Goal: Task Accomplishment & Management: Manage account settings

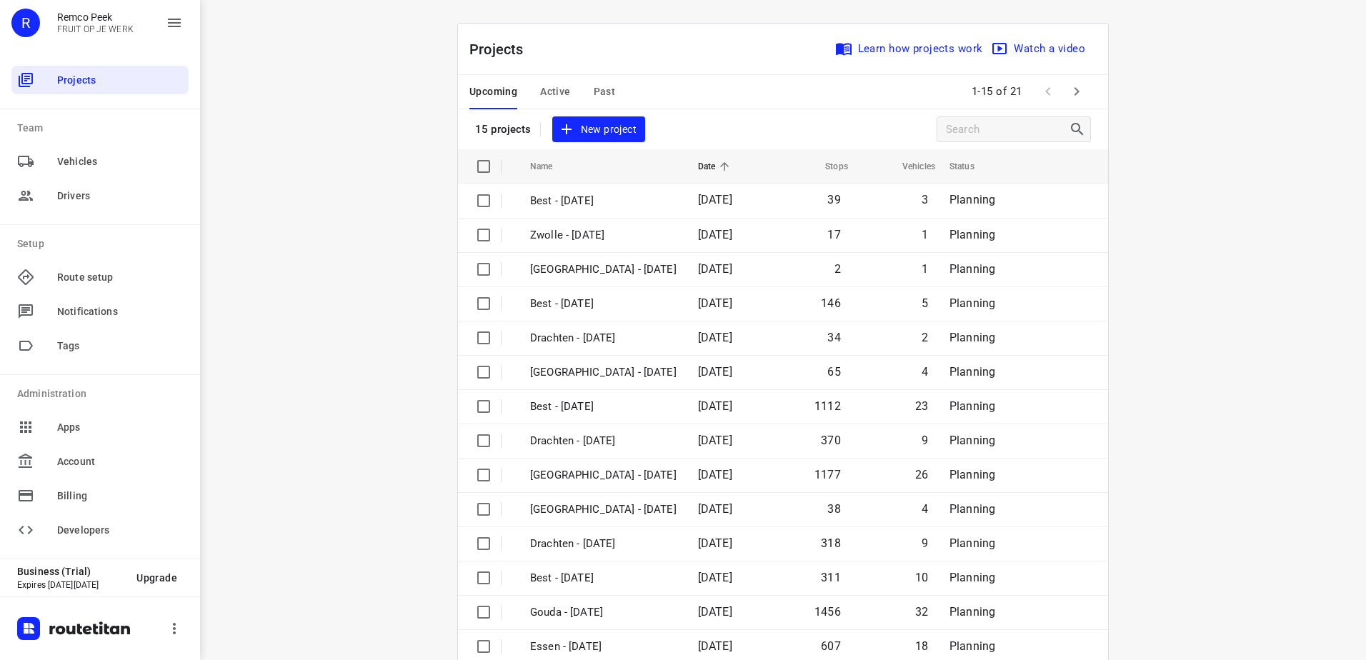
click at [302, 286] on div "i © 2025 Routetitan , © Stadia Maps , © OpenMapTiles © OpenStreetMap contributo…" at bounding box center [783, 330] width 1166 height 660
click at [1068, 94] on icon "button" at bounding box center [1076, 91] width 17 height 17
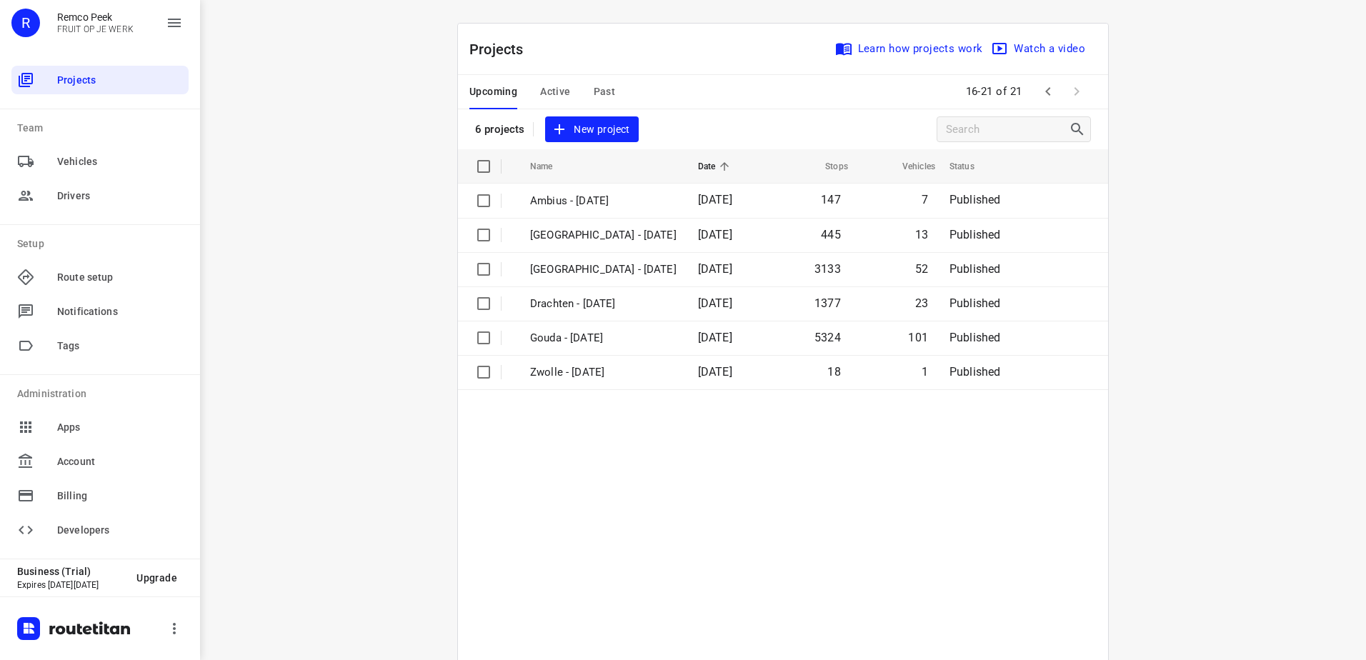
click at [1042, 85] on icon "button" at bounding box center [1048, 91] width 17 height 17
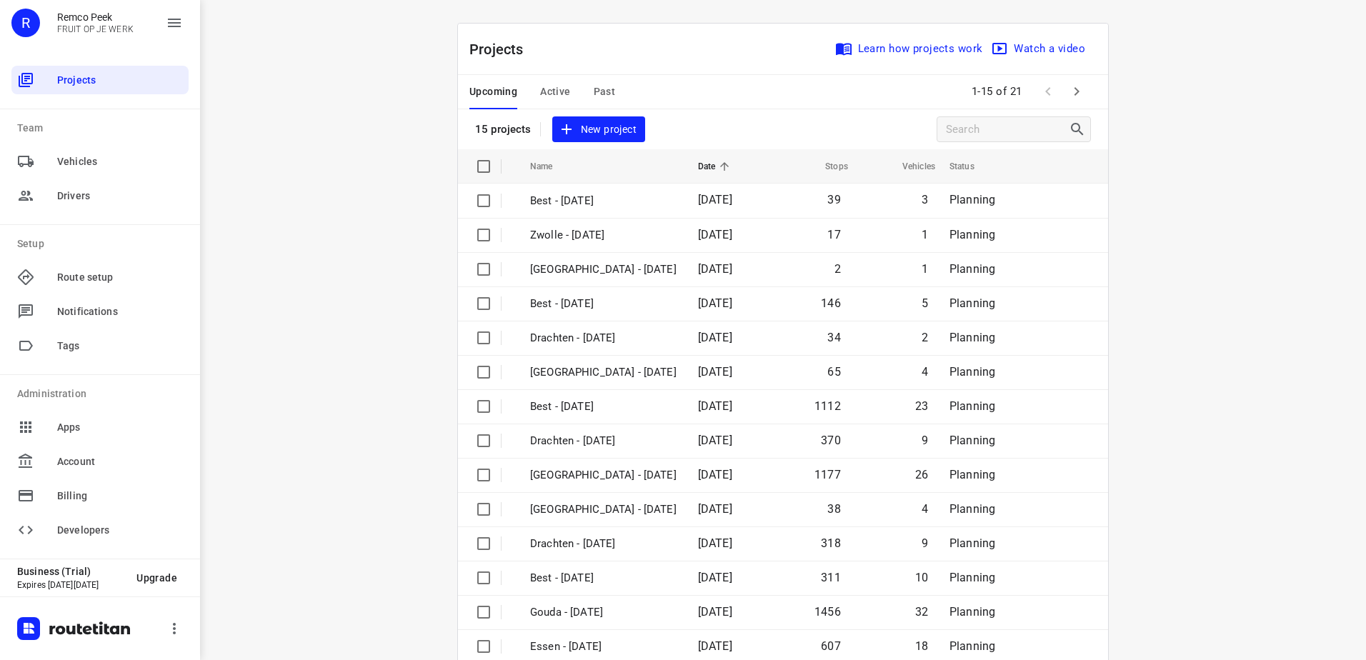
click at [542, 88] on span "Active" at bounding box center [555, 92] width 30 height 18
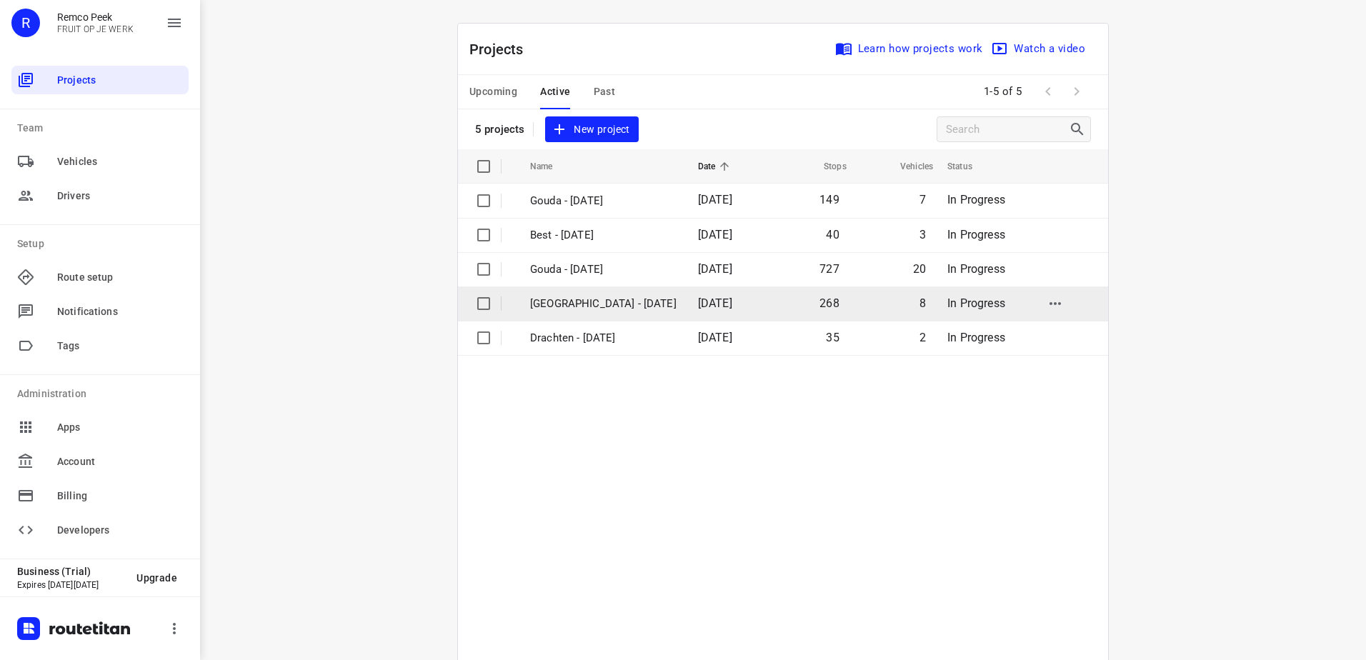
click at [619, 309] on p "[GEOGRAPHIC_DATA] - [DATE]" at bounding box center [603, 304] width 146 height 16
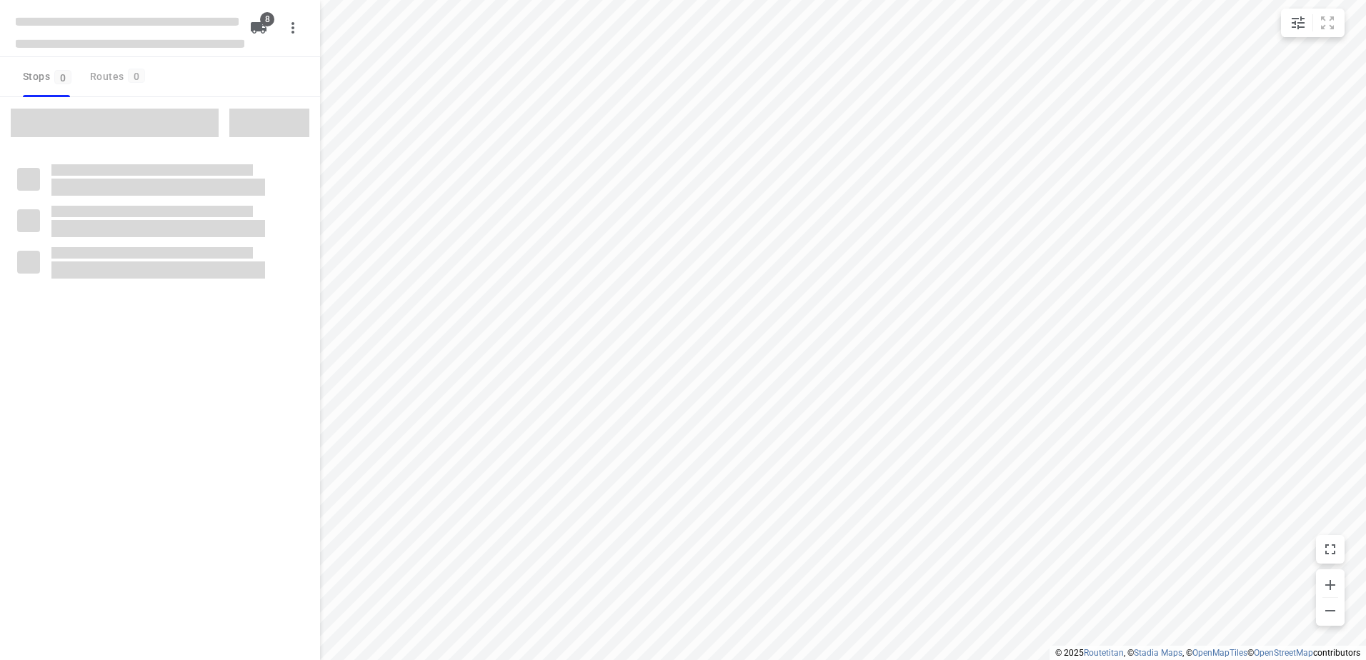
checkbox input "true"
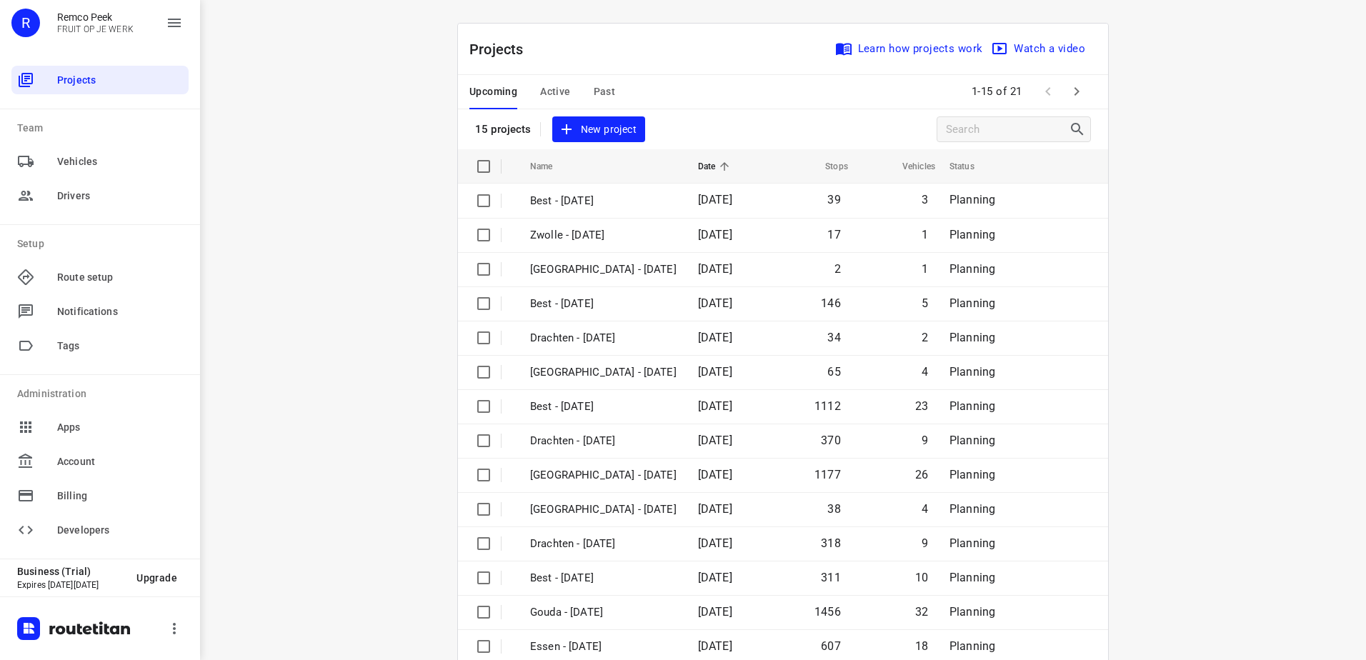
click at [551, 92] on span "Active" at bounding box center [555, 92] width 30 height 18
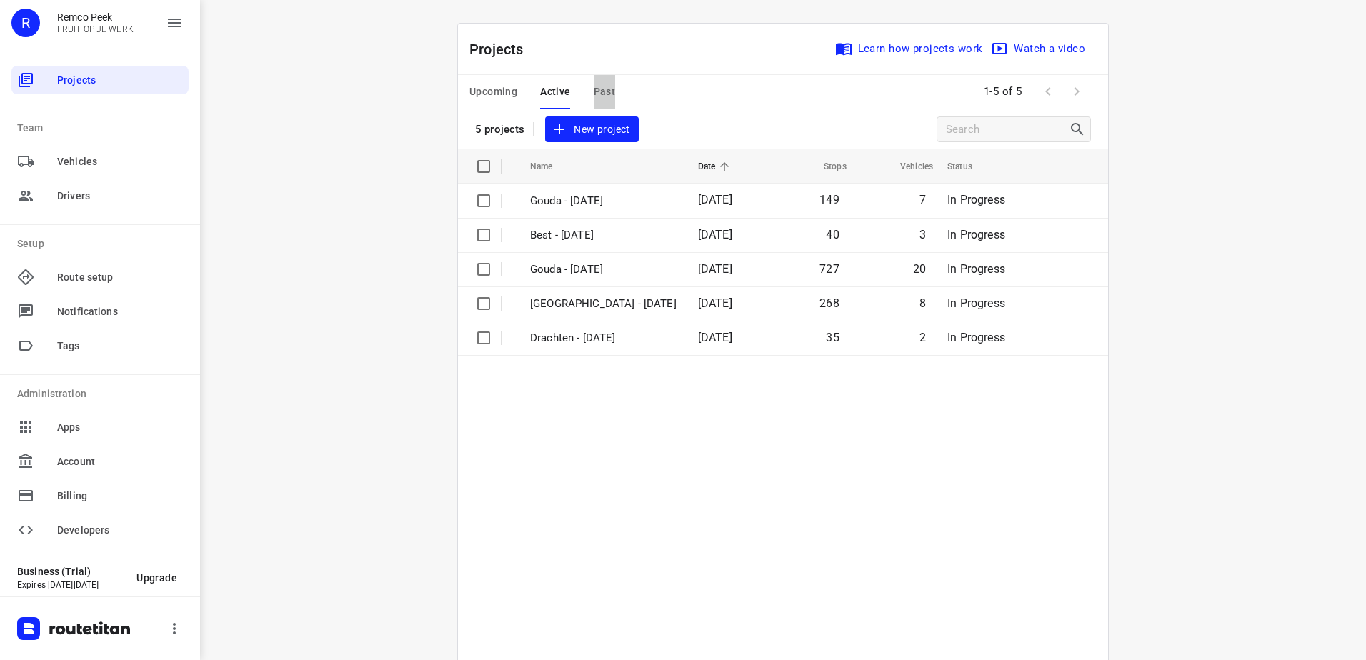
click at [594, 86] on span "Past" at bounding box center [605, 92] width 22 height 18
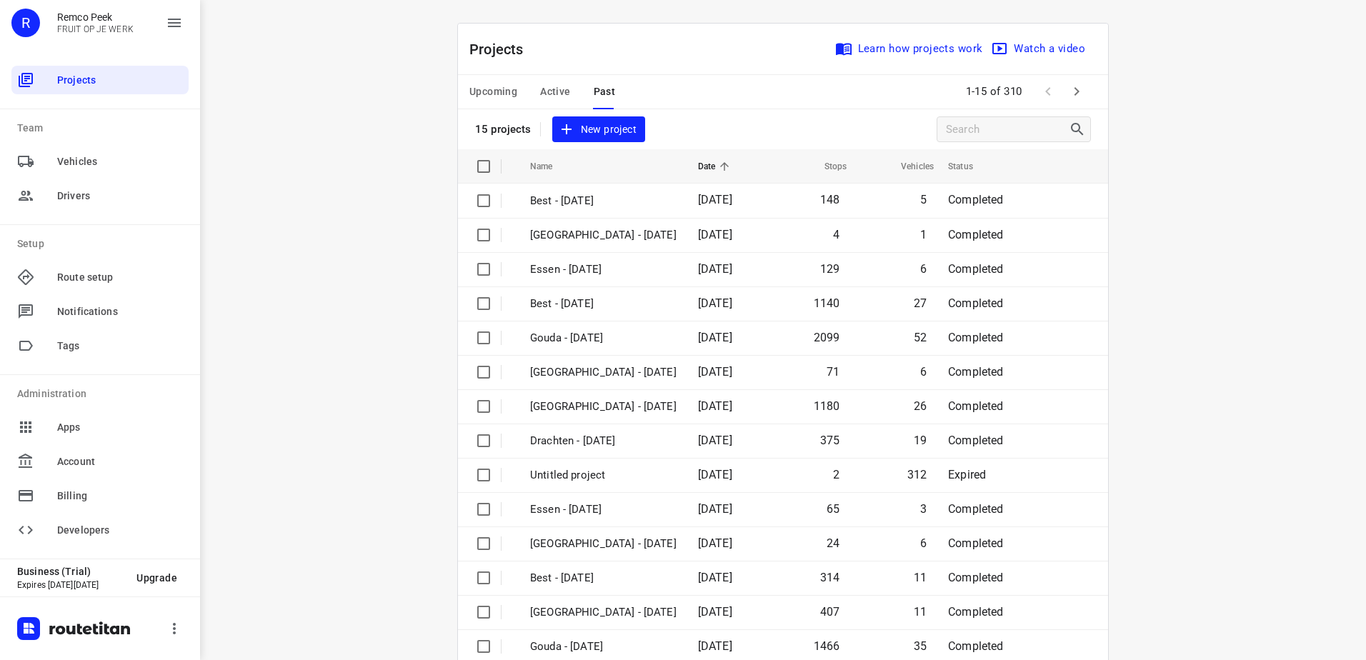
click at [484, 94] on span "Upcoming" at bounding box center [493, 92] width 48 height 18
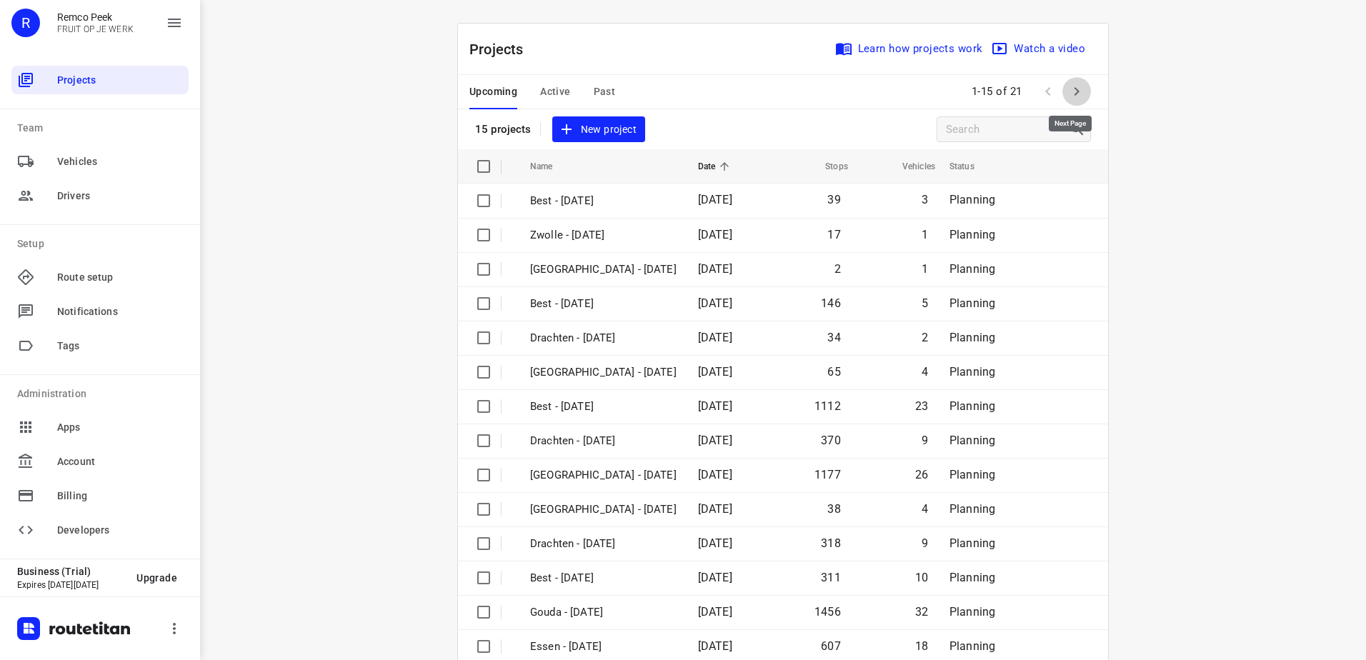
click at [1073, 88] on icon "button" at bounding box center [1076, 91] width 17 height 17
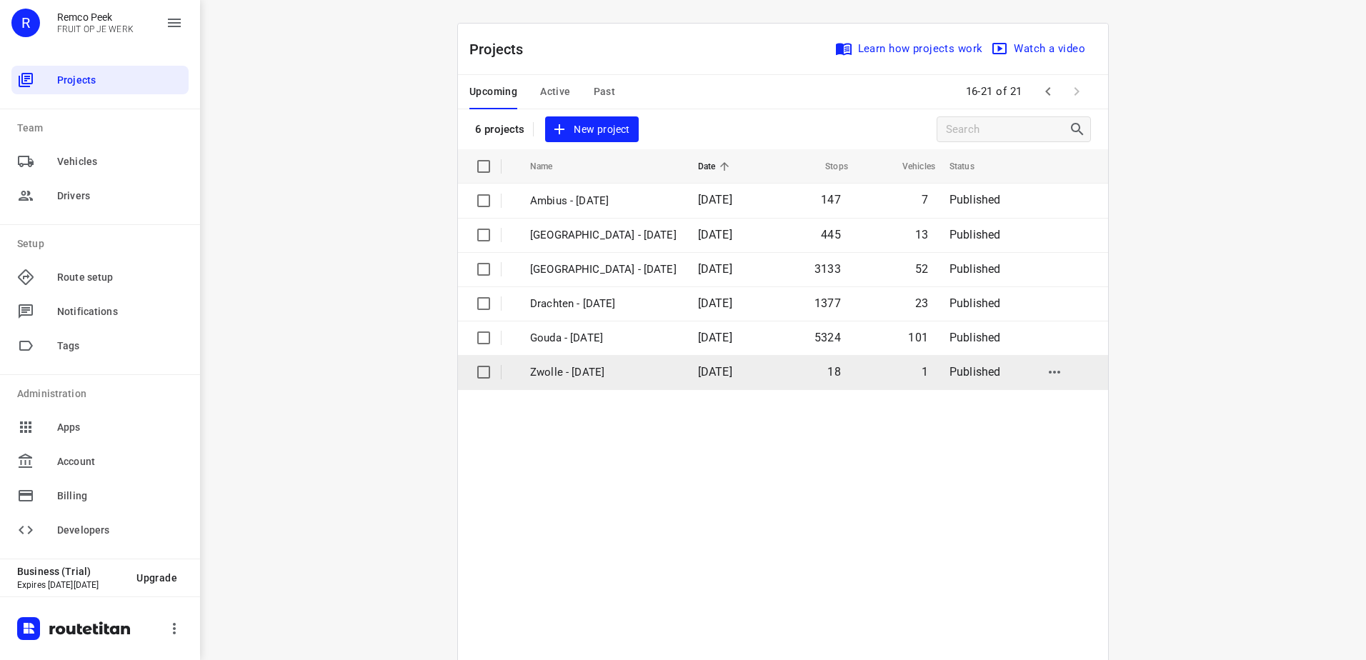
click at [698, 376] on span "[DATE]" at bounding box center [715, 372] width 34 height 14
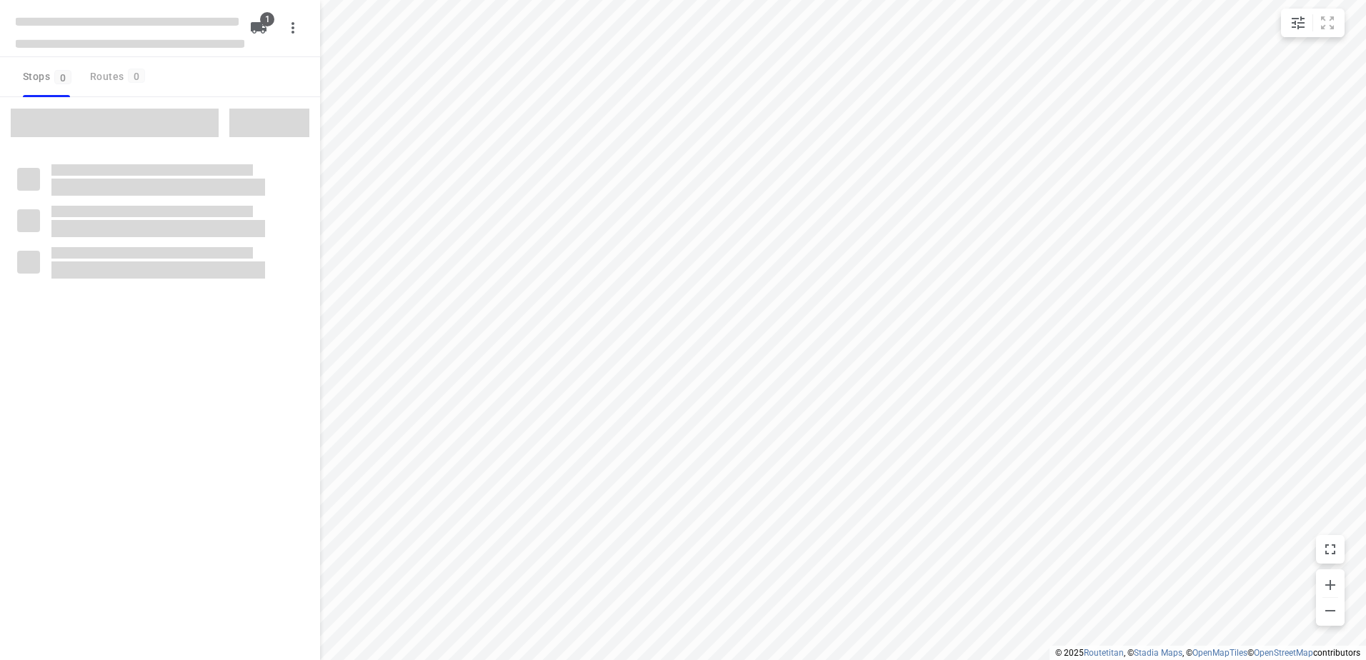
checkbox input "true"
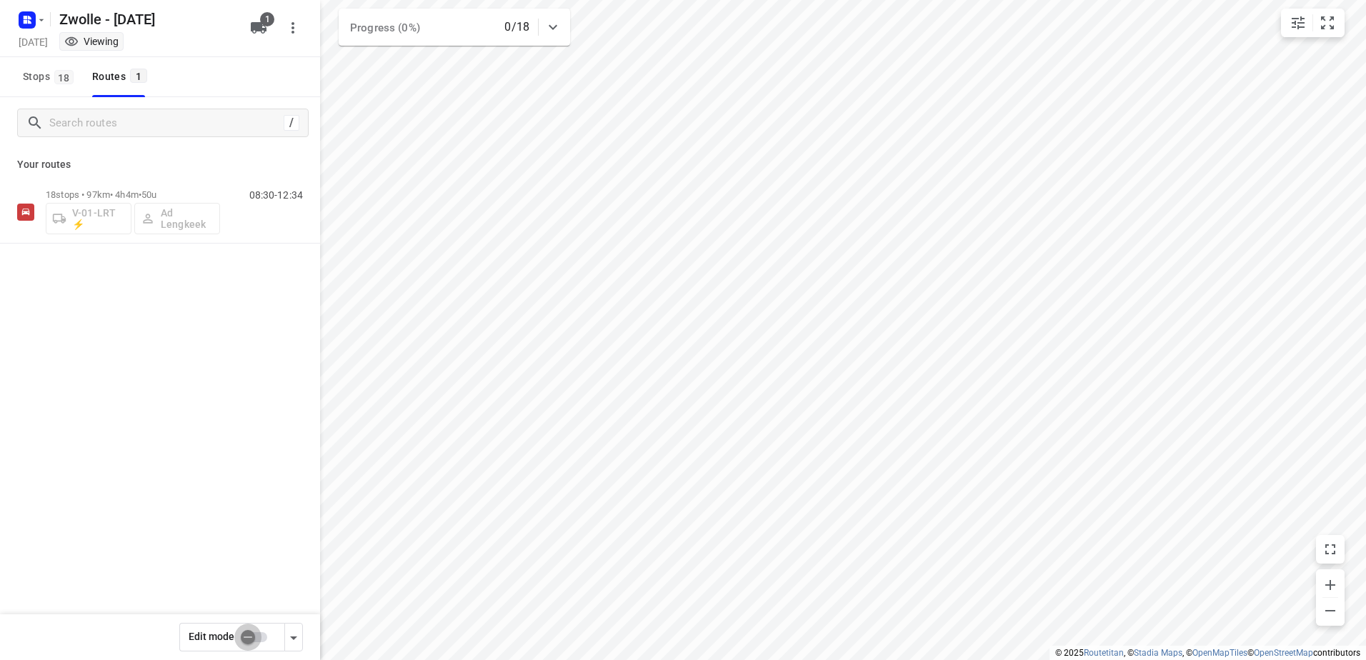
click at [259, 639] on input "checkbox" at bounding box center [247, 637] width 81 height 27
checkbox input "true"
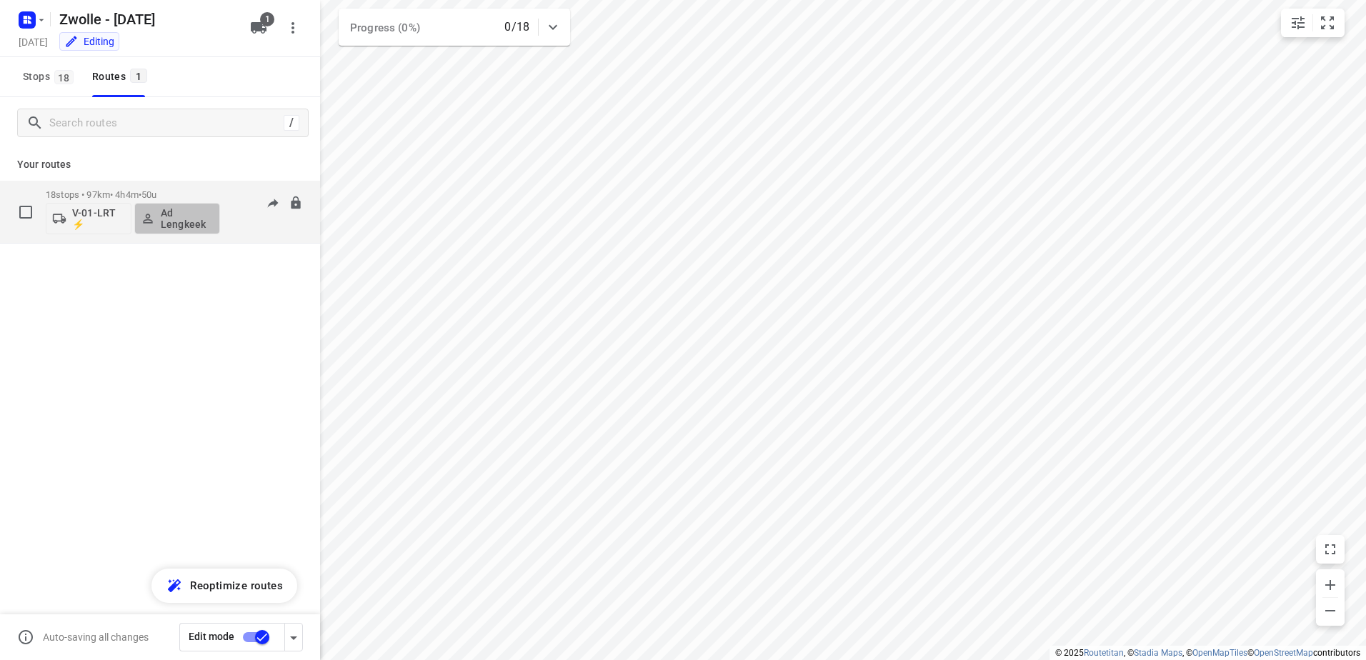
click at [186, 225] on p "Ad Lengkeek" at bounding box center [187, 218] width 53 height 23
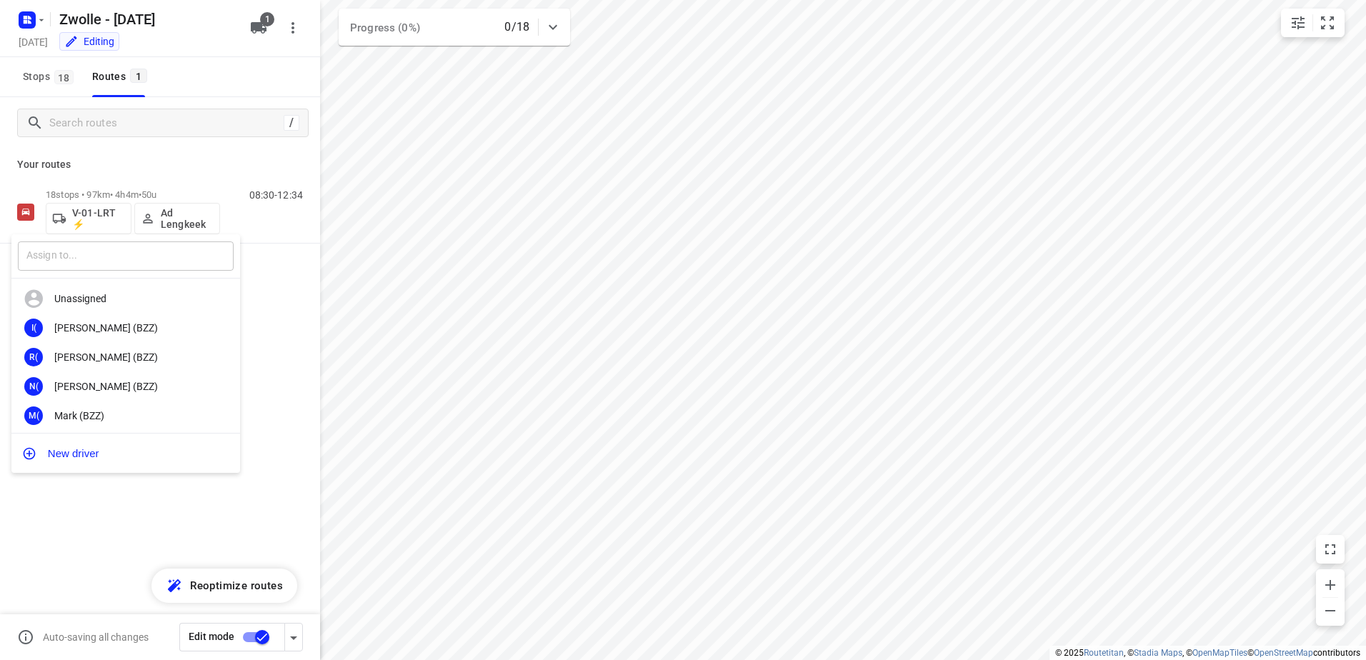
click at [181, 263] on input "text" at bounding box center [126, 256] width 216 height 29
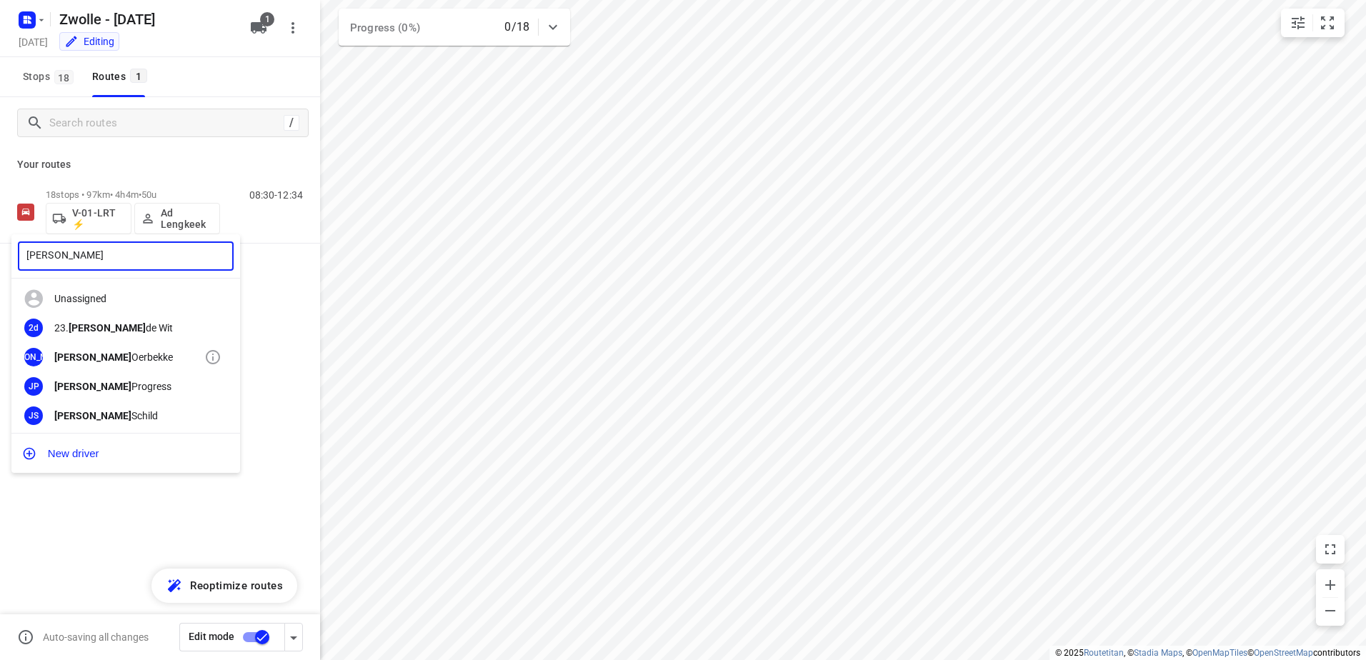
type input "[PERSON_NAME]"
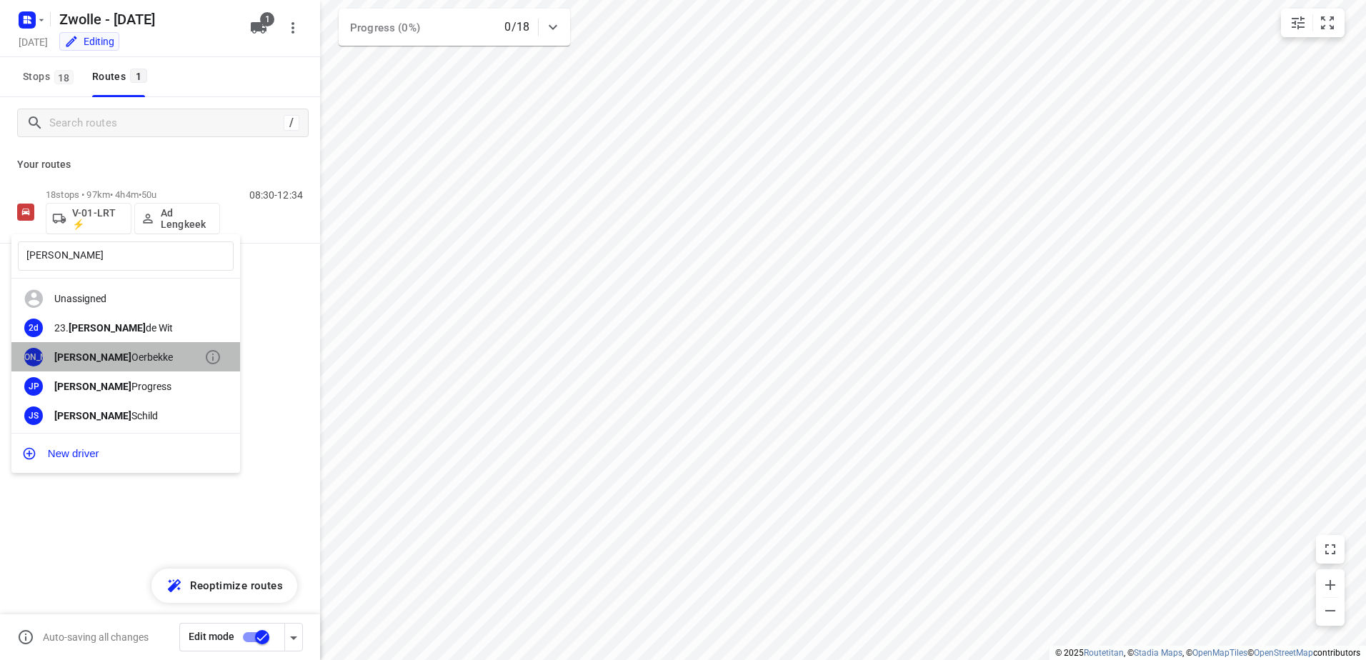
click at [127, 354] on div "[PERSON_NAME]" at bounding box center [129, 357] width 150 height 11
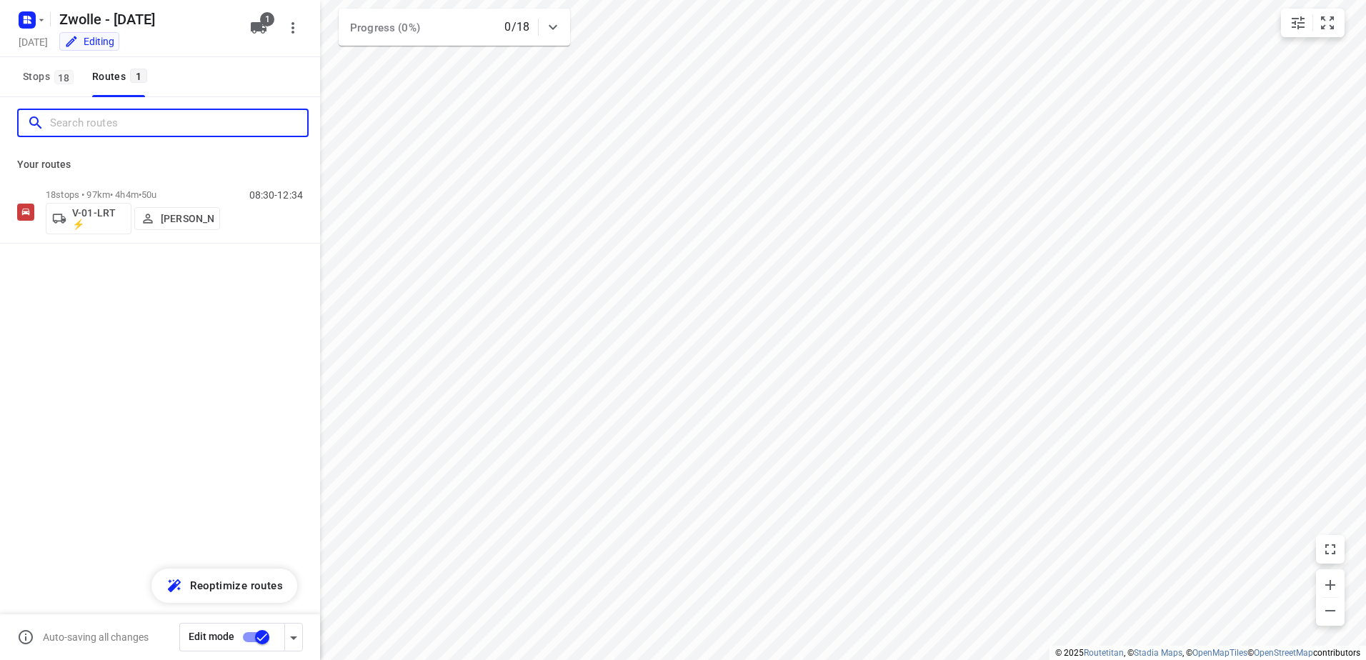
click at [126, 119] on input "Search routes" at bounding box center [178, 123] width 257 height 22
click at [213, 367] on div "Your routes 18 stops • 97km • 4h4m • 50u V-01-LRT ⚡ [PERSON_NAME] 08:30-12:34" at bounding box center [160, 398] width 320 height 603
